Goal: Task Accomplishment & Management: Manage account settings

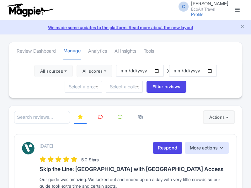
click at [217, 117] on button "Actions" at bounding box center [218, 117] width 31 height 13
click at [0, 0] on link "Import new reviews" at bounding box center [0, 0] width 0 height 0
